Goal: Task Accomplishment & Management: Use online tool/utility

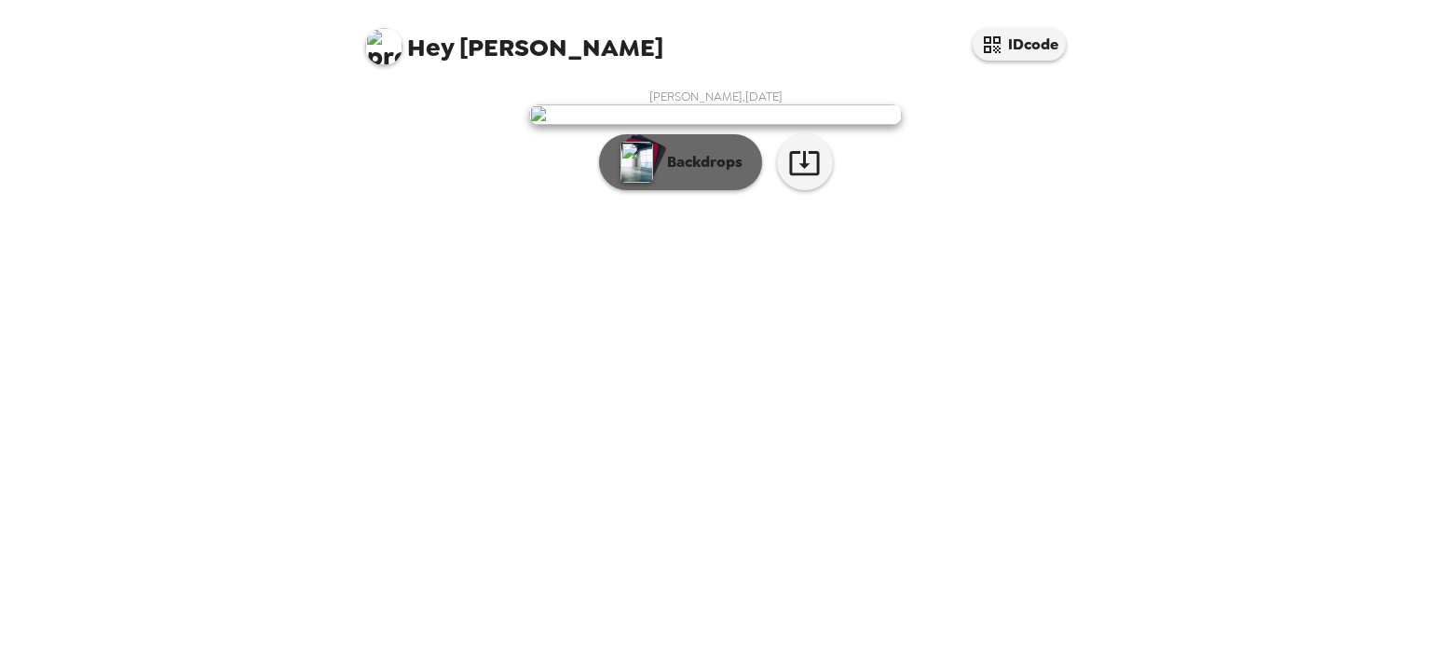
click at [692, 173] on p "Backdrops" at bounding box center [700, 162] width 85 height 22
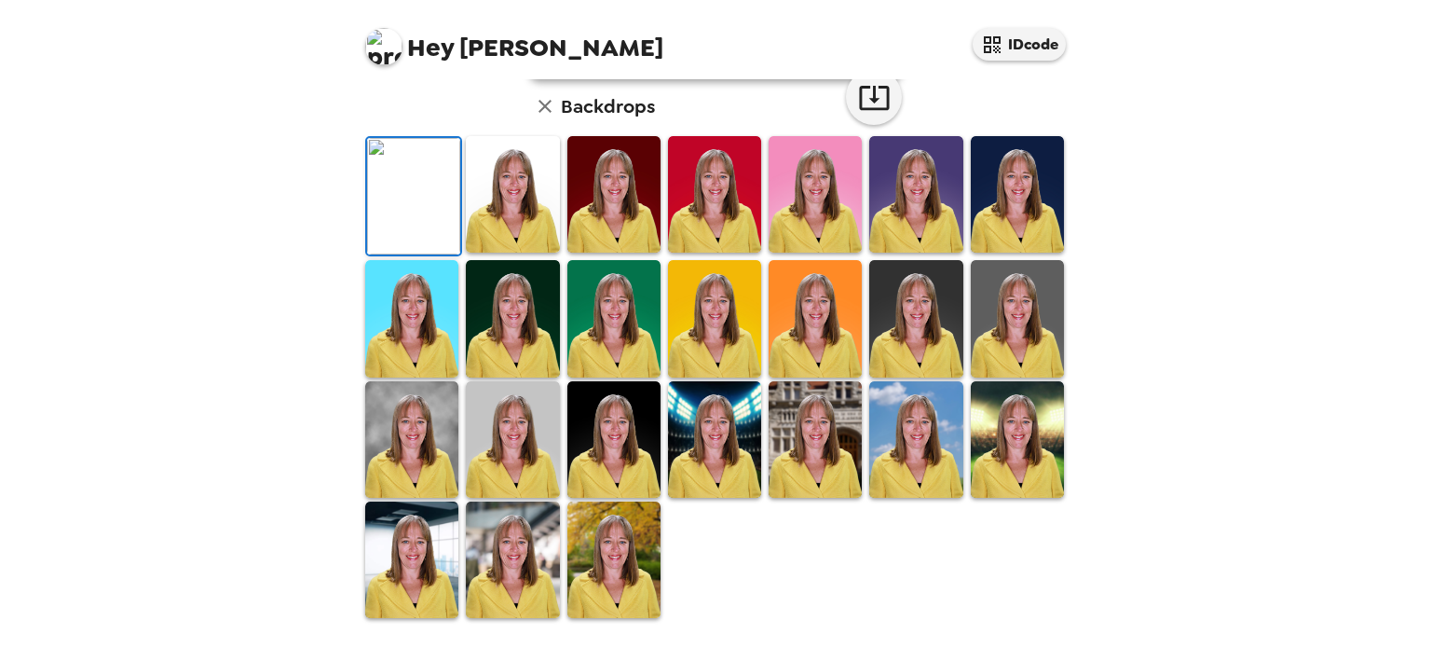
scroll to position [186, 0]
click at [519, 253] on img at bounding box center [512, 194] width 93 height 116
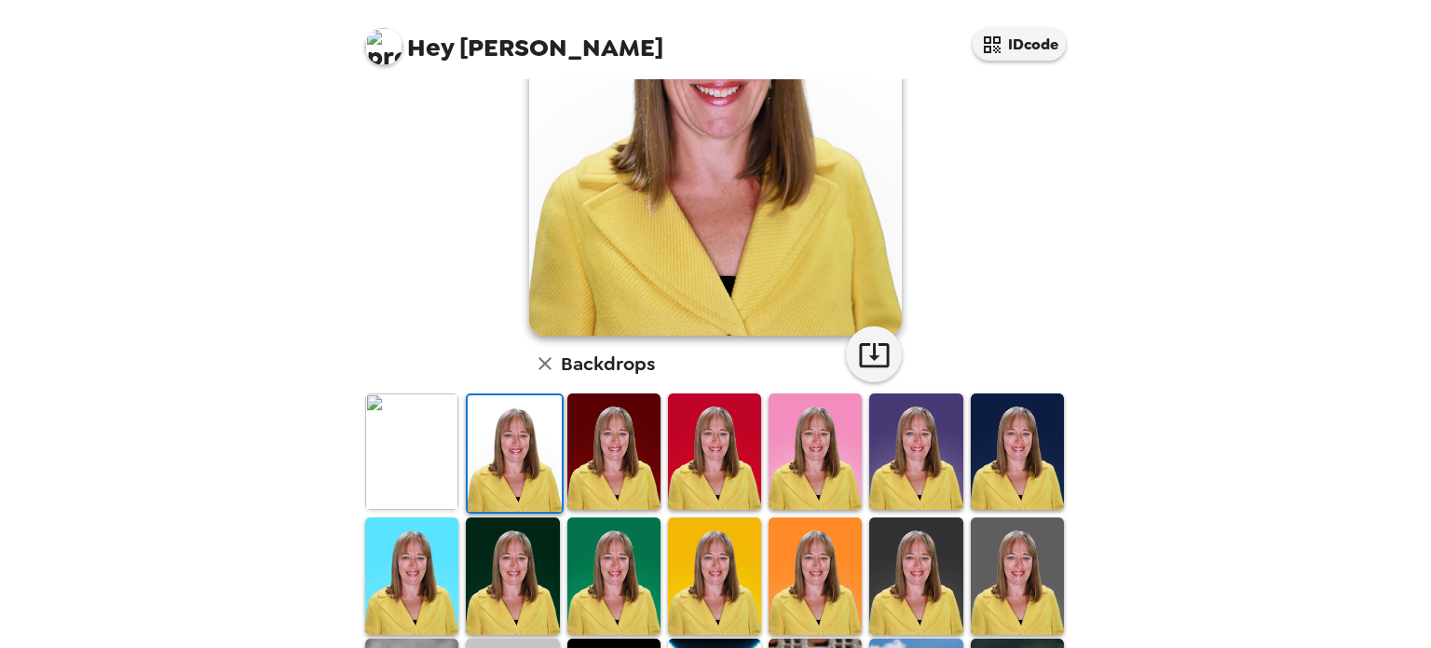
scroll to position [280, 0]
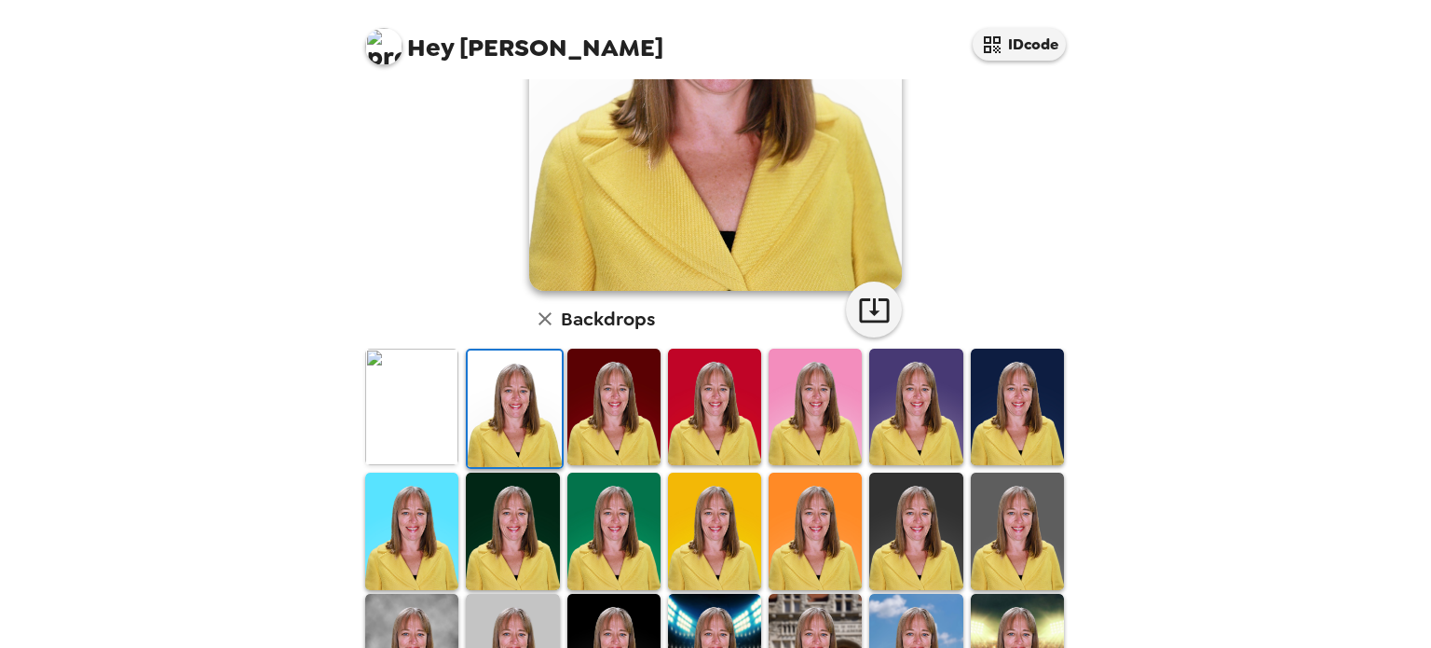
click at [1019, 397] on img at bounding box center [1017, 406] width 93 height 116
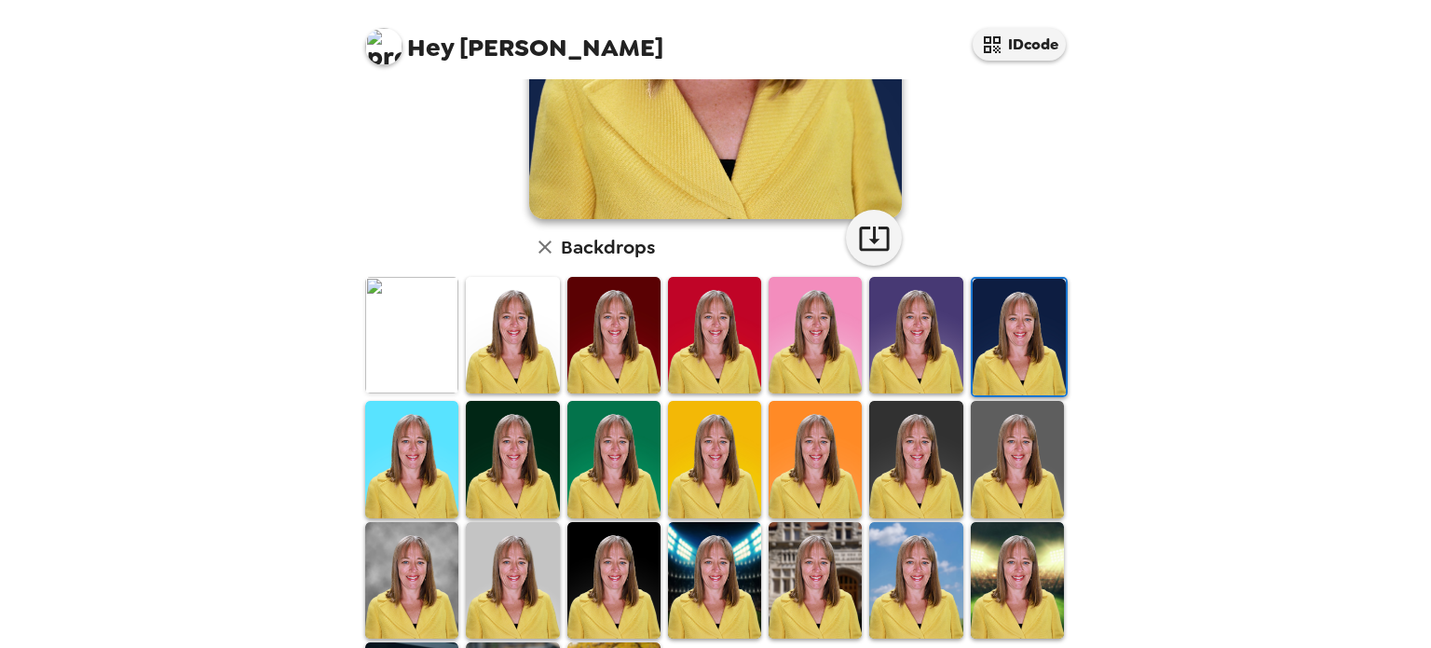
scroll to position [373, 0]
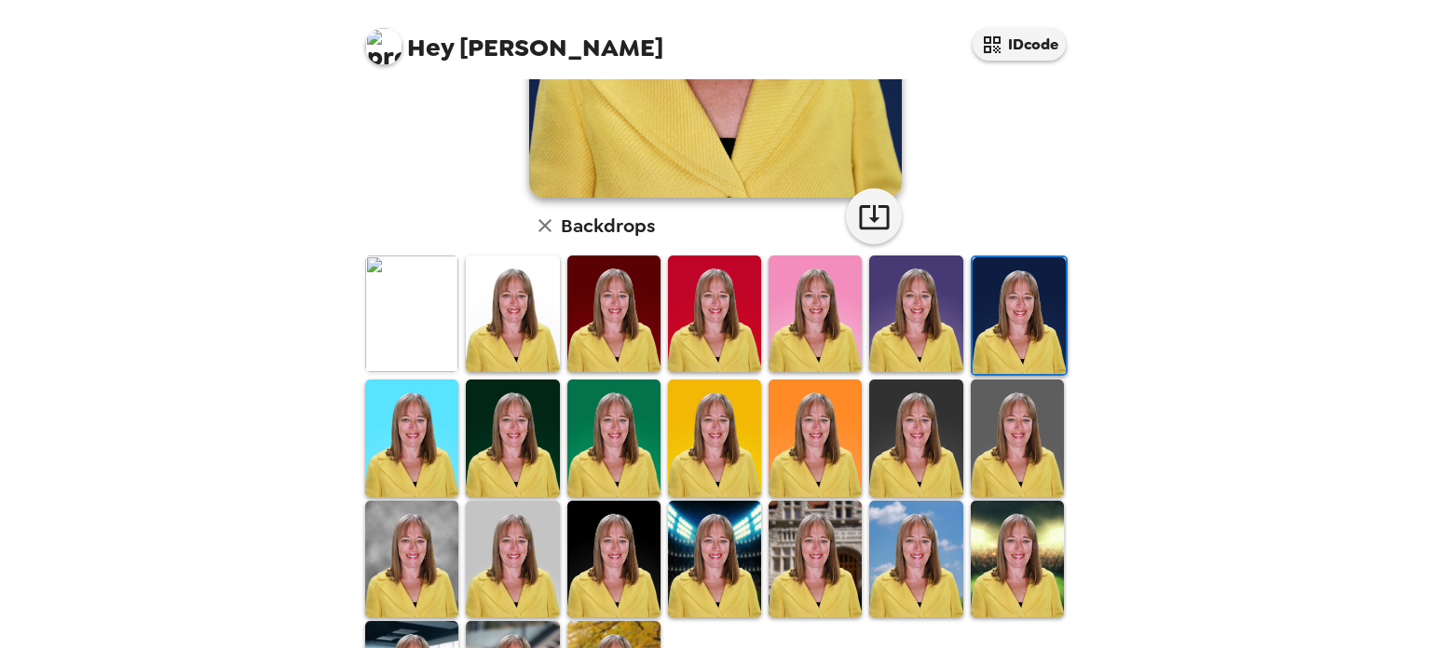
click at [980, 407] on img at bounding box center [1017, 437] width 93 height 116
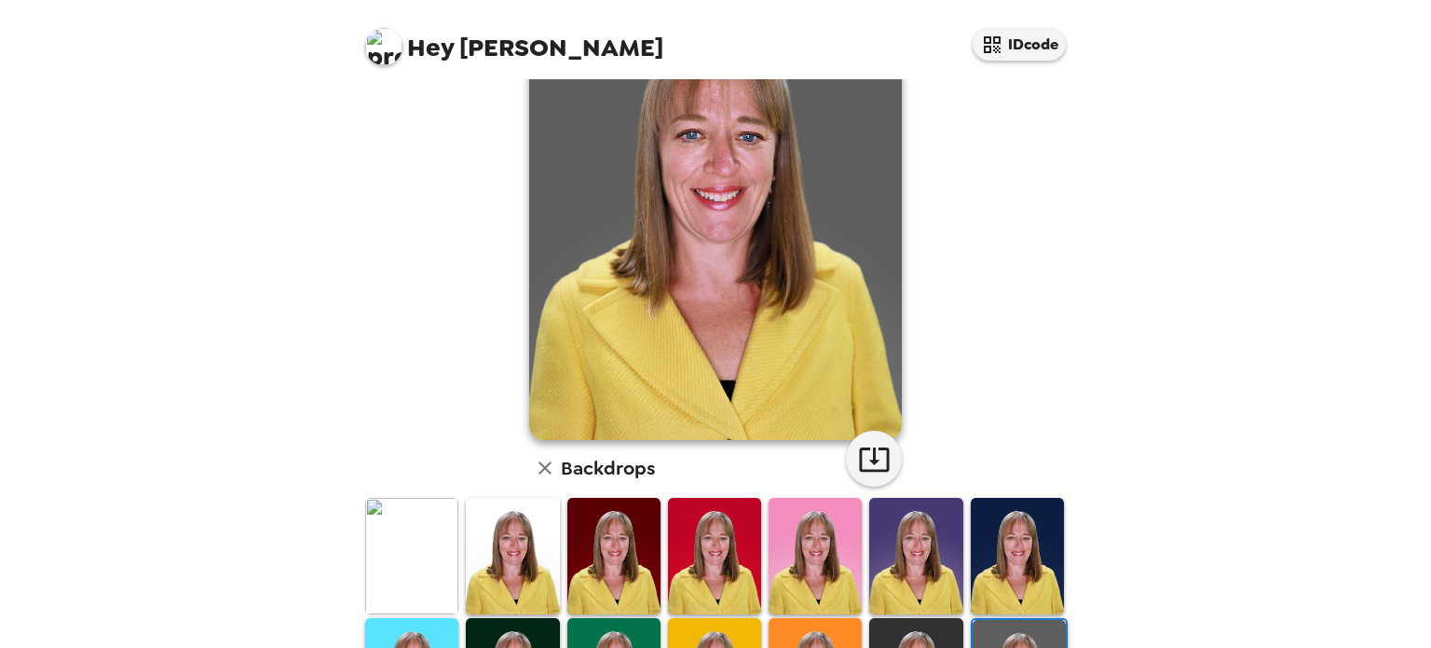
scroll to position [186, 0]
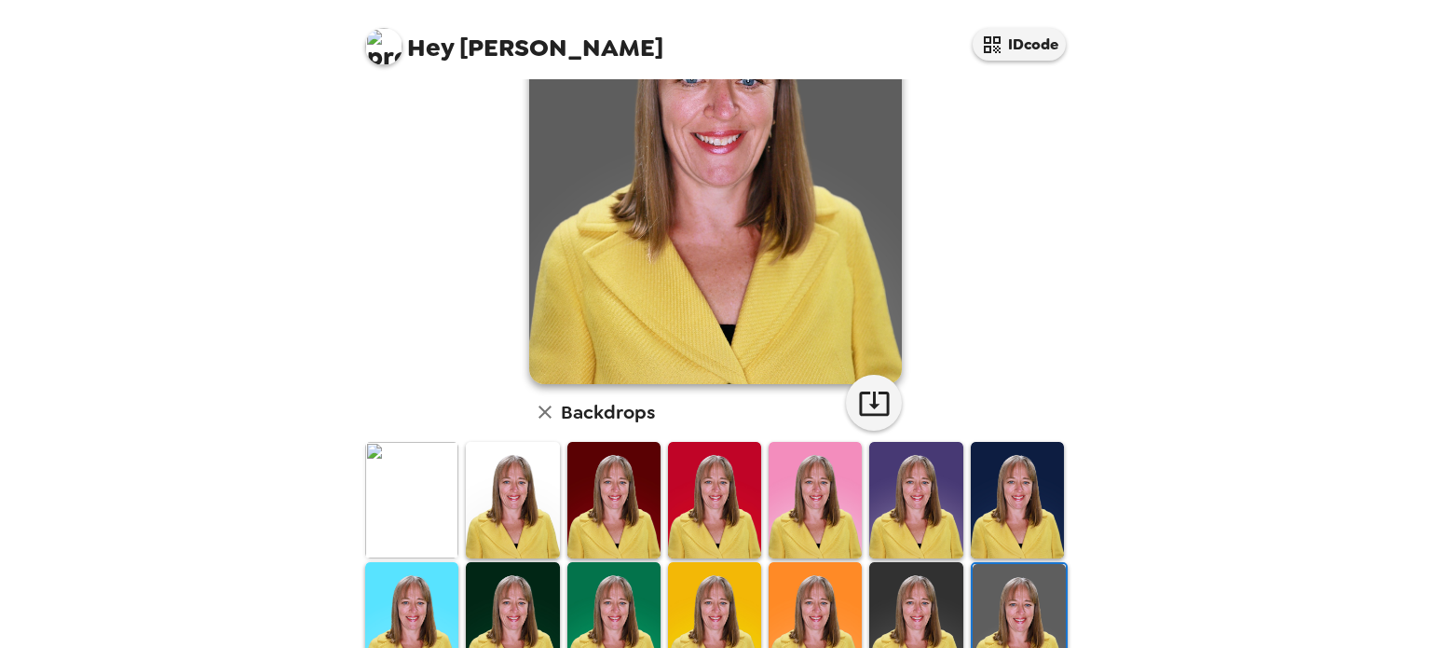
click at [1008, 476] on img at bounding box center [1017, 500] width 93 height 116
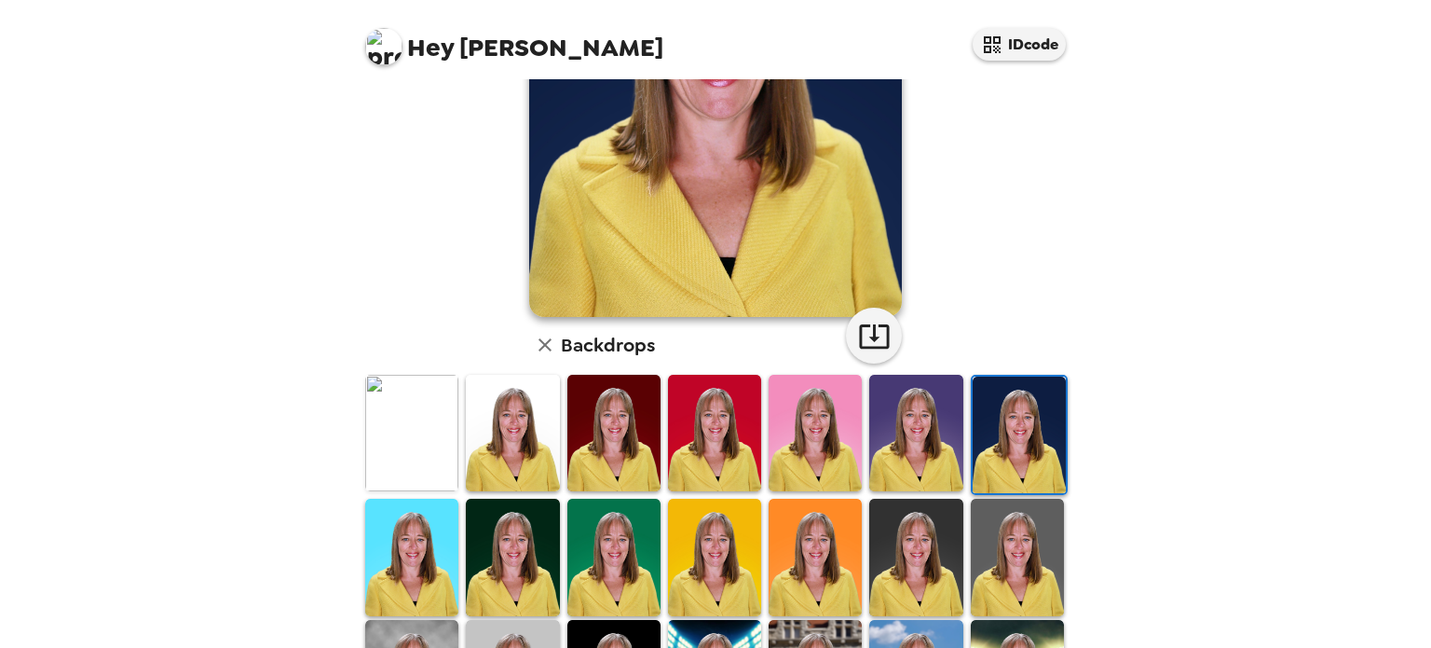
scroll to position [280, 0]
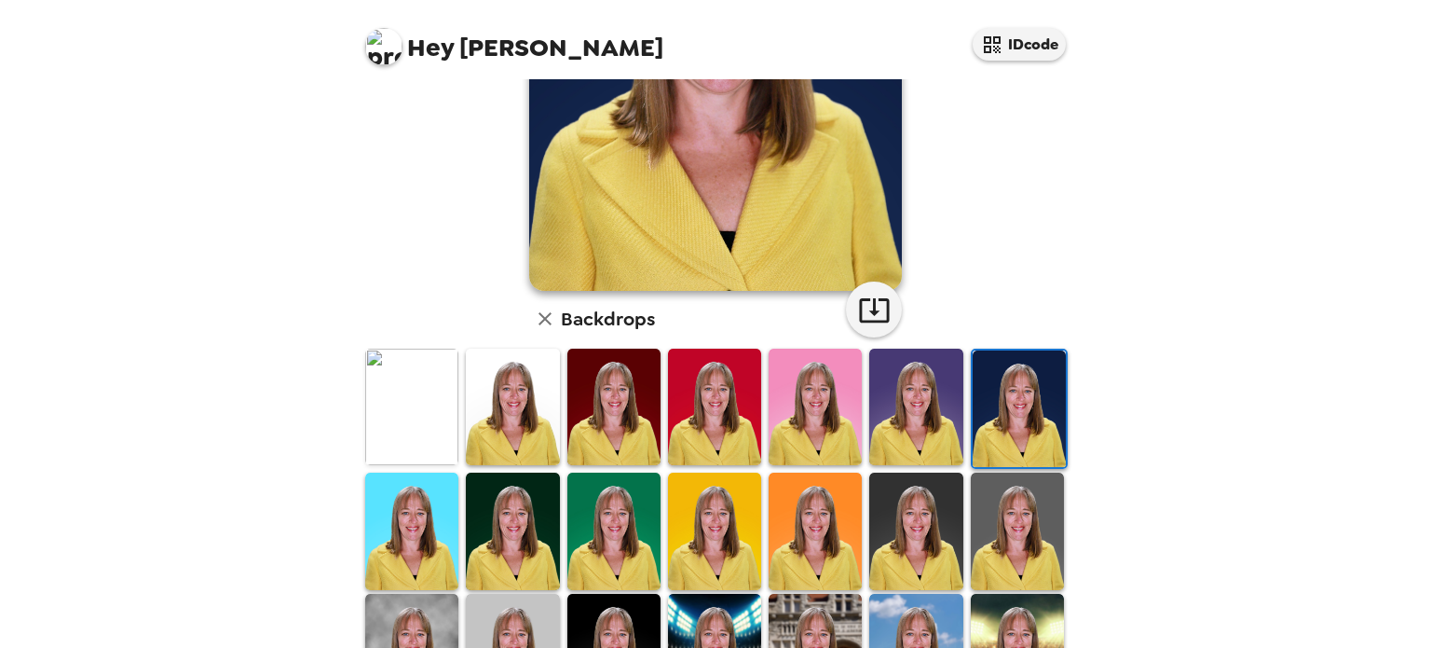
click at [1025, 520] on img at bounding box center [1017, 530] width 93 height 116
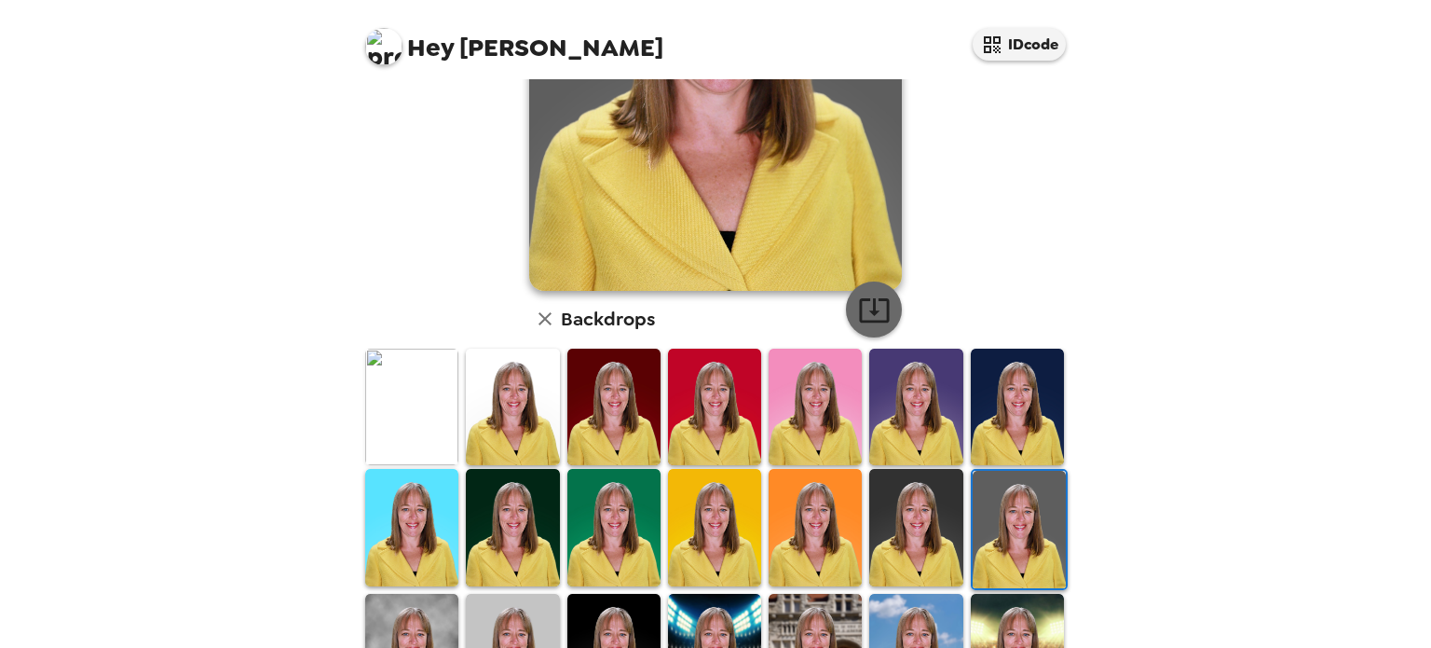
click at [862, 317] on icon "button" at bounding box center [874, 310] width 33 height 33
